Goal: Information Seeking & Learning: Learn about a topic

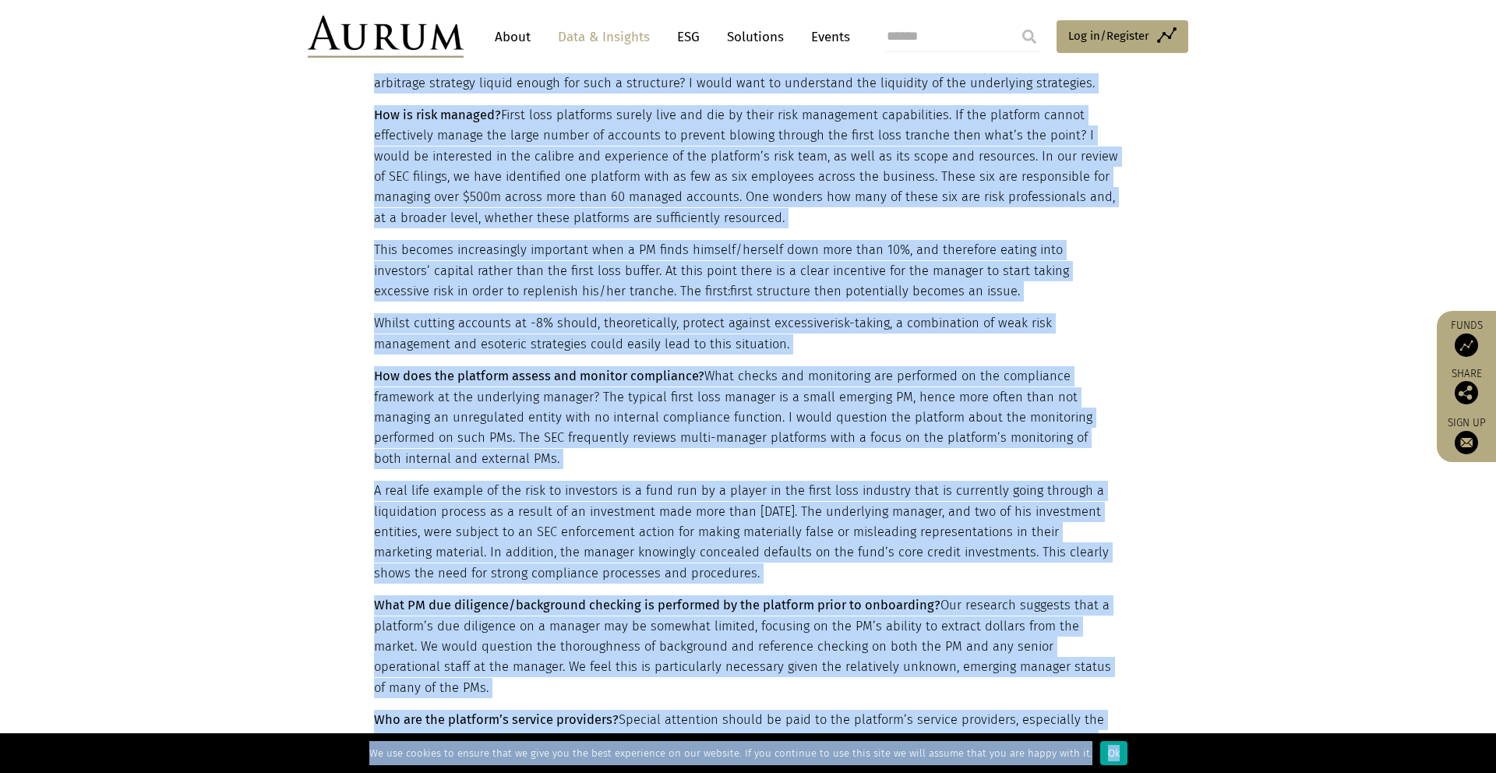
scroll to position [1798, 0]
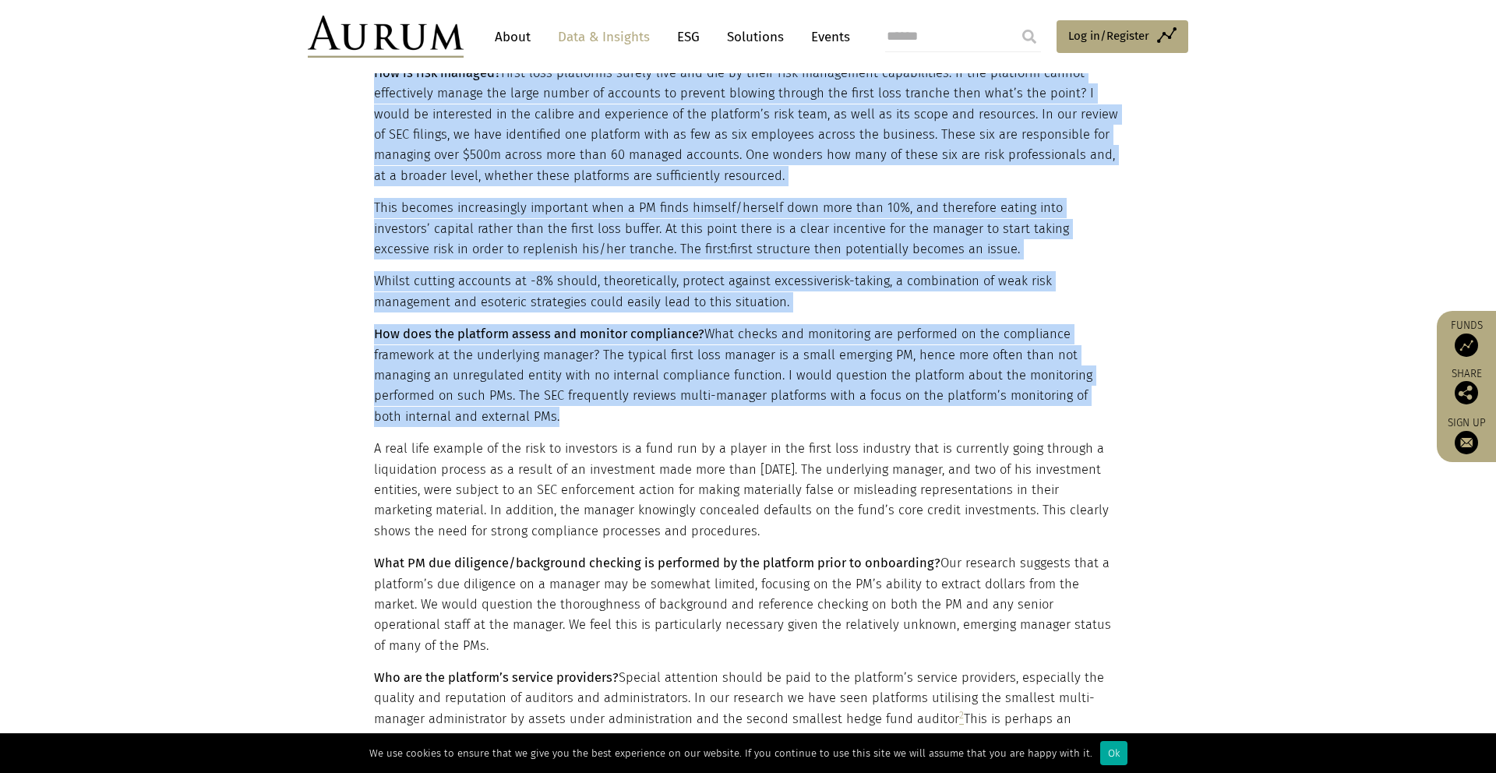
drag, startPoint x: 377, startPoint y: 229, endPoint x: 753, endPoint y: 405, distance: 414.8
click at [753, 405] on main "Insight A second look at first loss platforms [DATE] 7 min read First loss plat…" at bounding box center [748, 438] width 1496 height 4271
copy main "irst loss platforms, investment vehicles designed to facilitate allocation to h…"
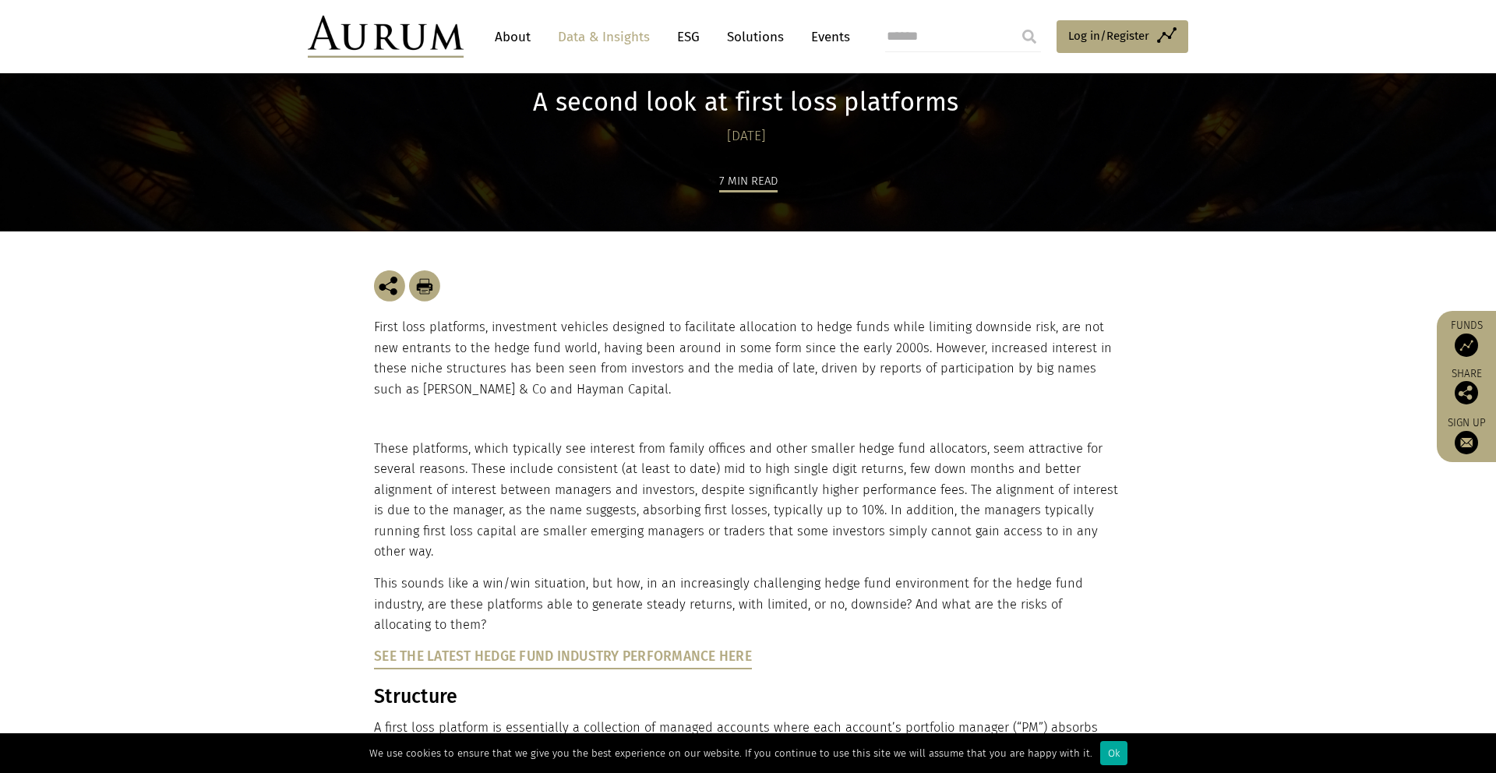
scroll to position [182, 0]
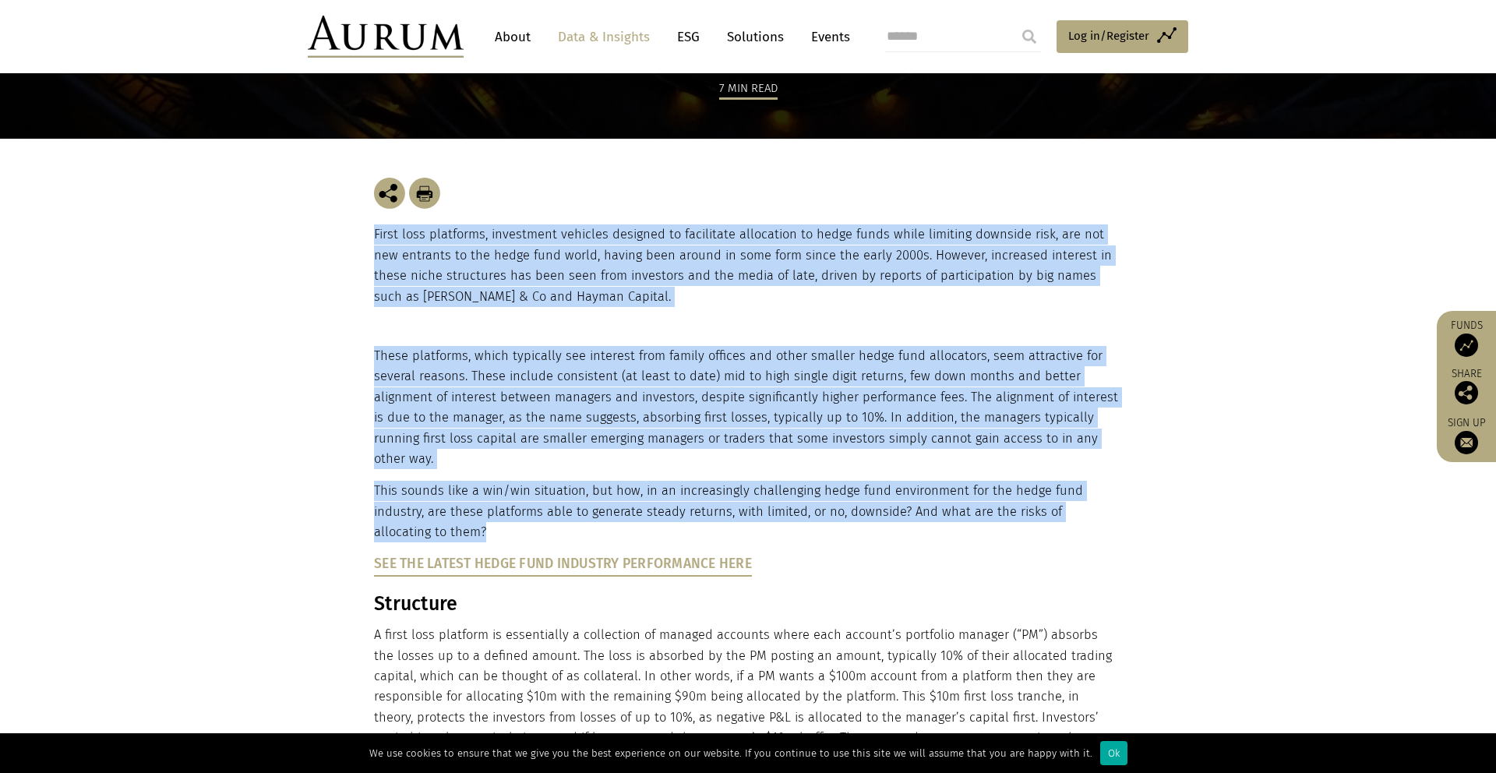
drag, startPoint x: 376, startPoint y: 233, endPoint x: 818, endPoint y: 513, distance: 522.9
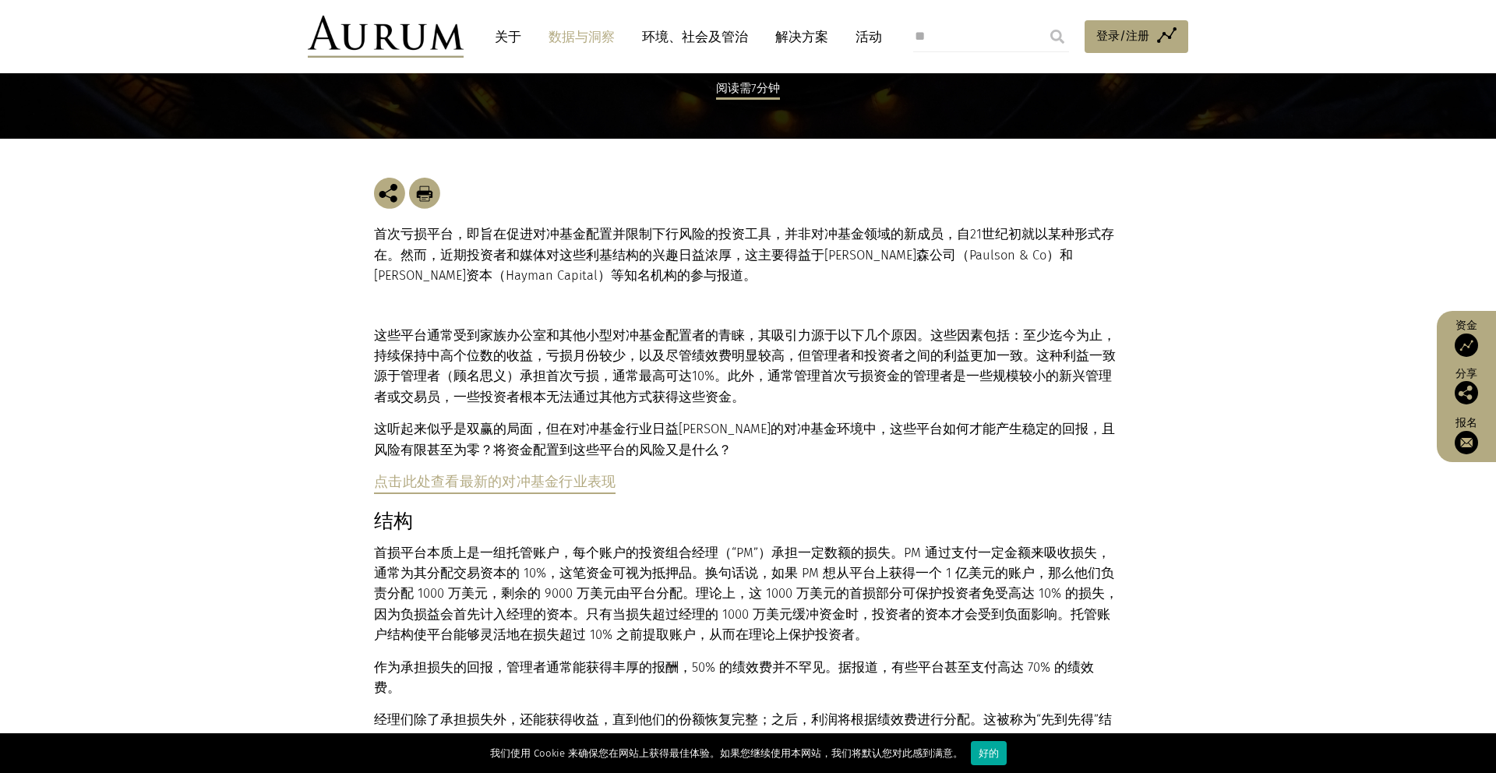
click at [1274, 302] on section "首次亏损平台，即旨在促进对冲基金配置并限制下行风险的投资工具，并非对冲基金领域的新成员，自21世纪初就以某种形式存在。然而，近期投资者和媒体对这些利基结构的兴…" at bounding box center [748, 232] width 1496 height 186
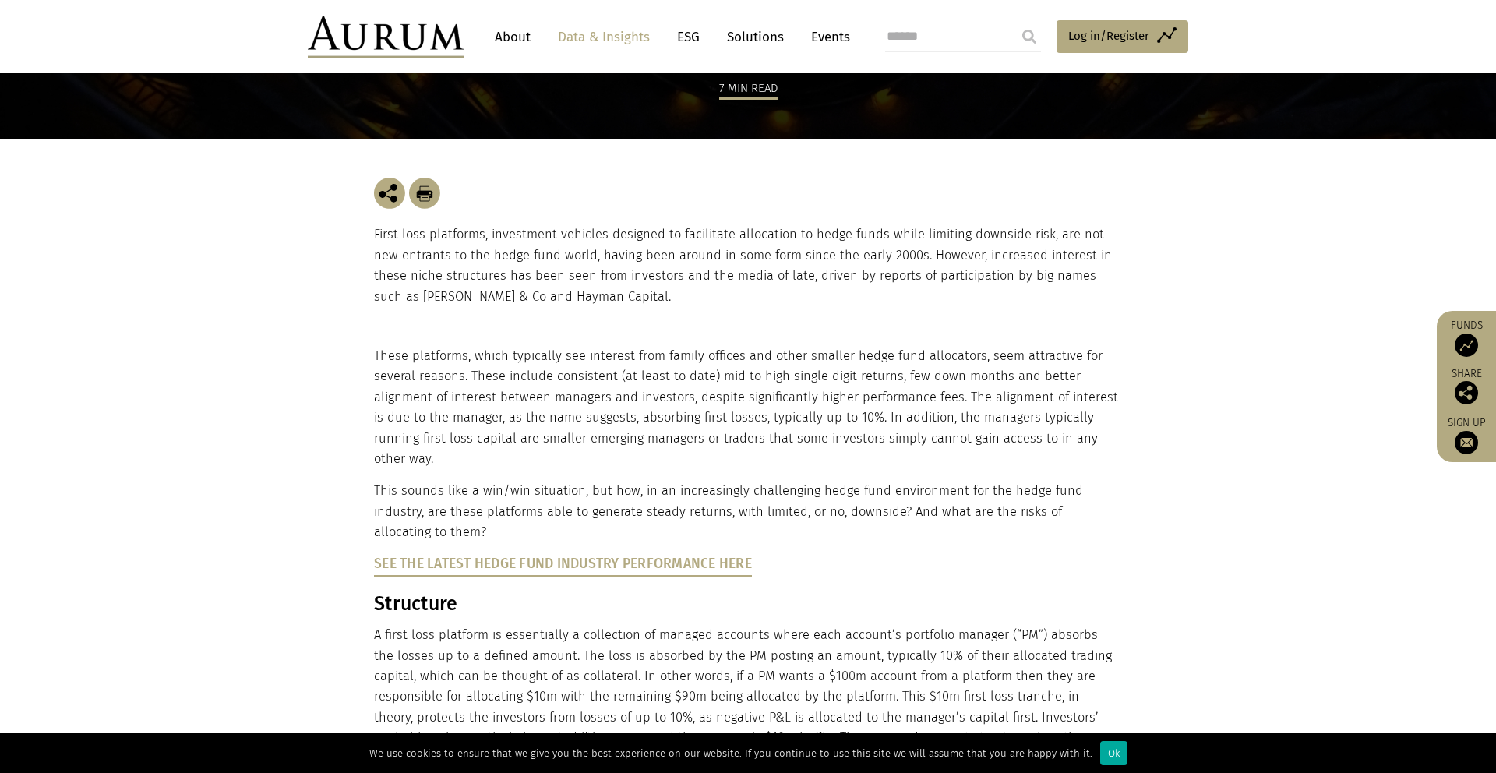
click at [1312, 256] on section "First loss platforms, investment vehicles designed to facilitate allocation to …" at bounding box center [748, 242] width 1496 height 207
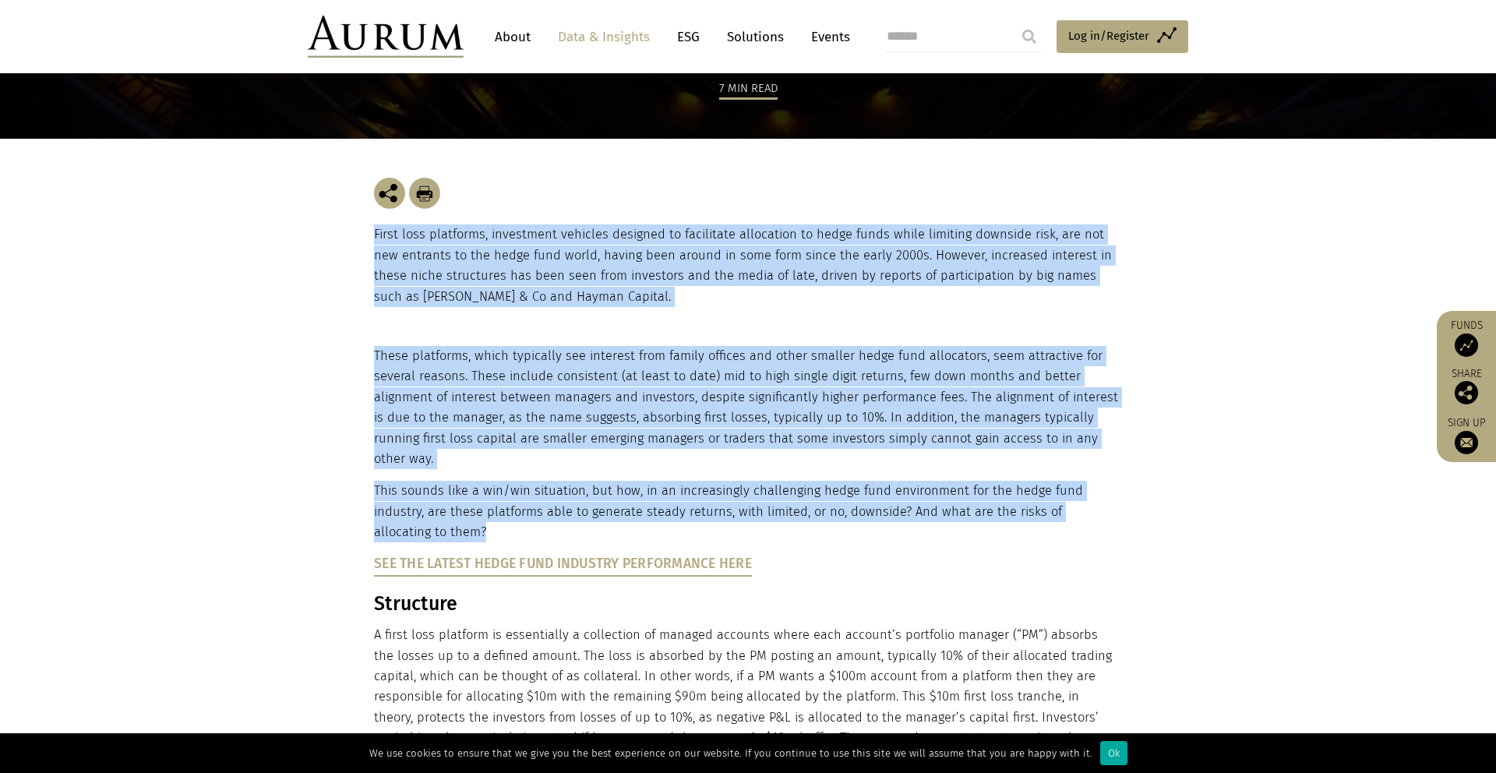
drag, startPoint x: 373, startPoint y: 235, endPoint x: 826, endPoint y: 531, distance: 540.9
copy main "First loss platforms, investment vehicles designed to facilitate allocation to …"
